Goal: Register for event/course

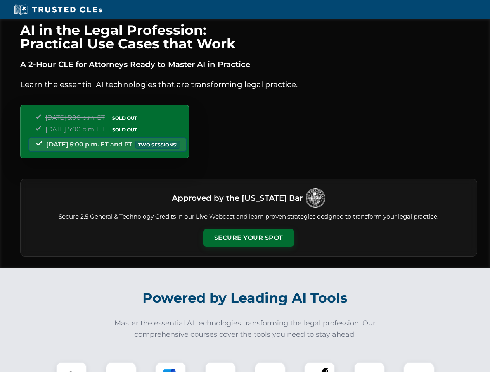
click at [248, 238] on button "Secure Your Spot" at bounding box center [248, 238] width 91 height 18
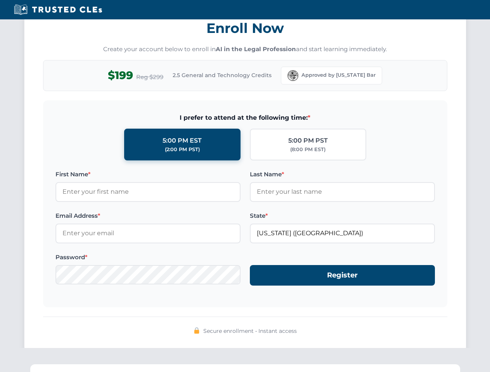
scroll to position [761, 0]
